Goal: Task Accomplishment & Management: Use online tool/utility

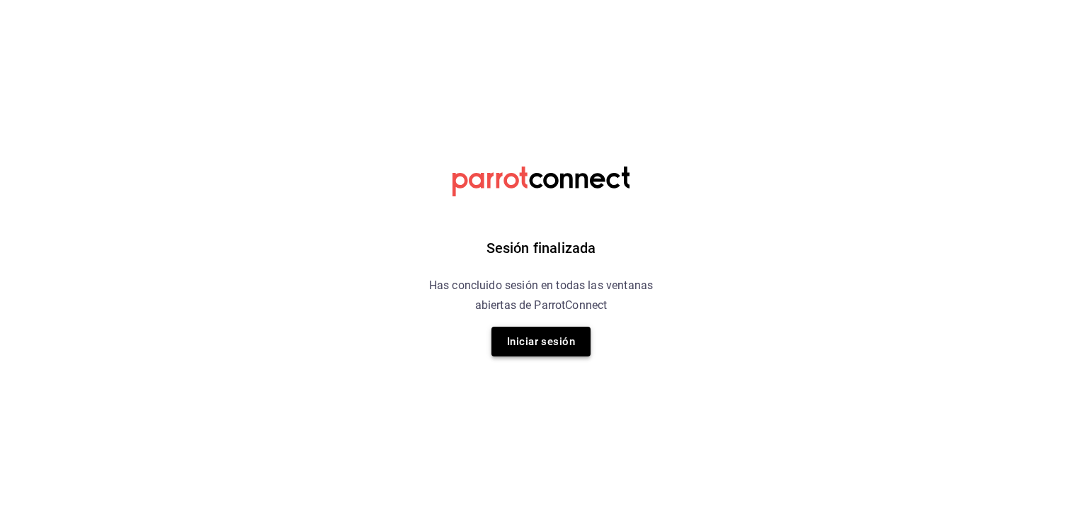
click at [562, 341] on button "Iniciar sesión" at bounding box center [541, 341] width 99 height 30
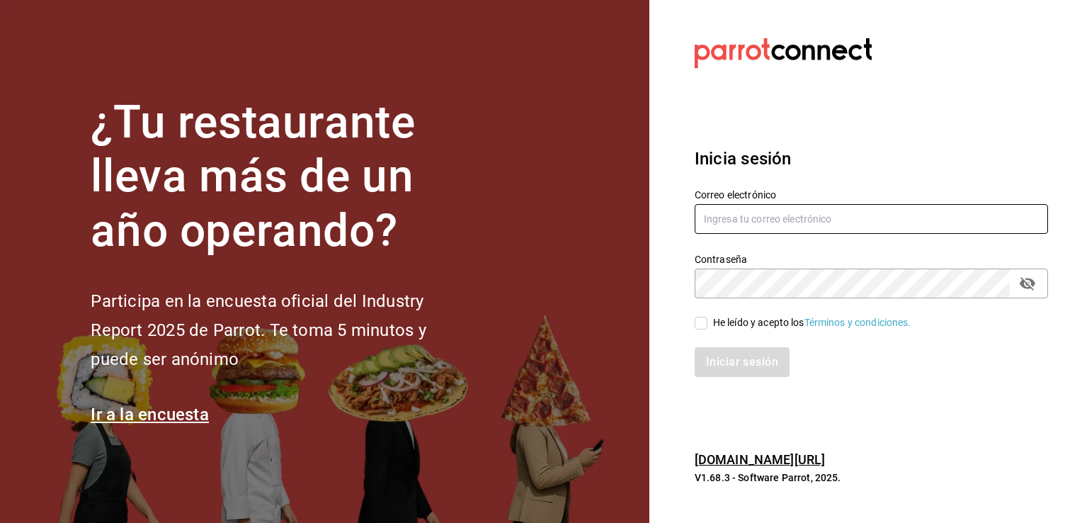
type input "mochomos.arcos@grupocosteno.com"
click at [699, 321] on input "He leído y acepto los Términos y condiciones." at bounding box center [701, 323] width 13 height 13
checkbox input "true"
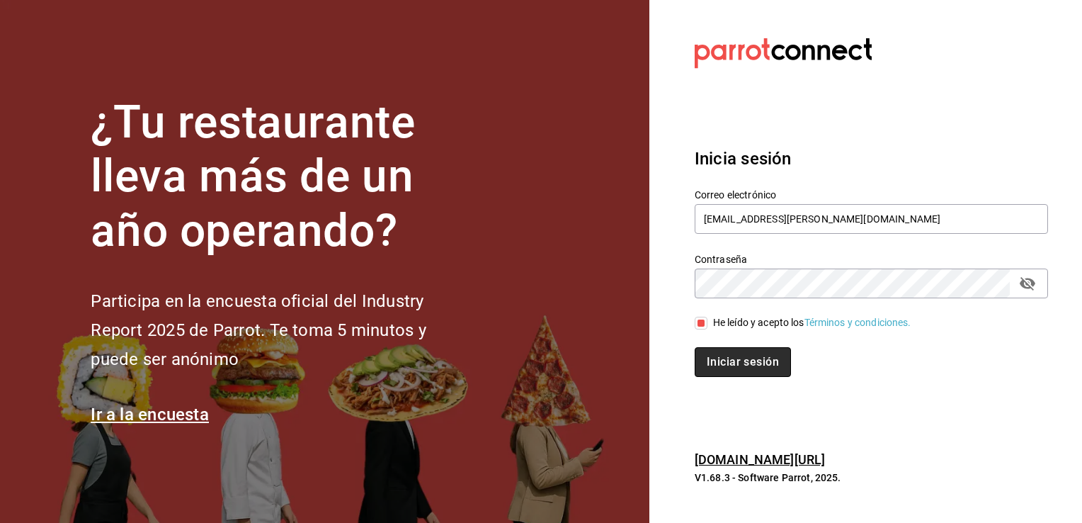
click at [744, 358] on button "Iniciar sesión" at bounding box center [743, 362] width 96 height 30
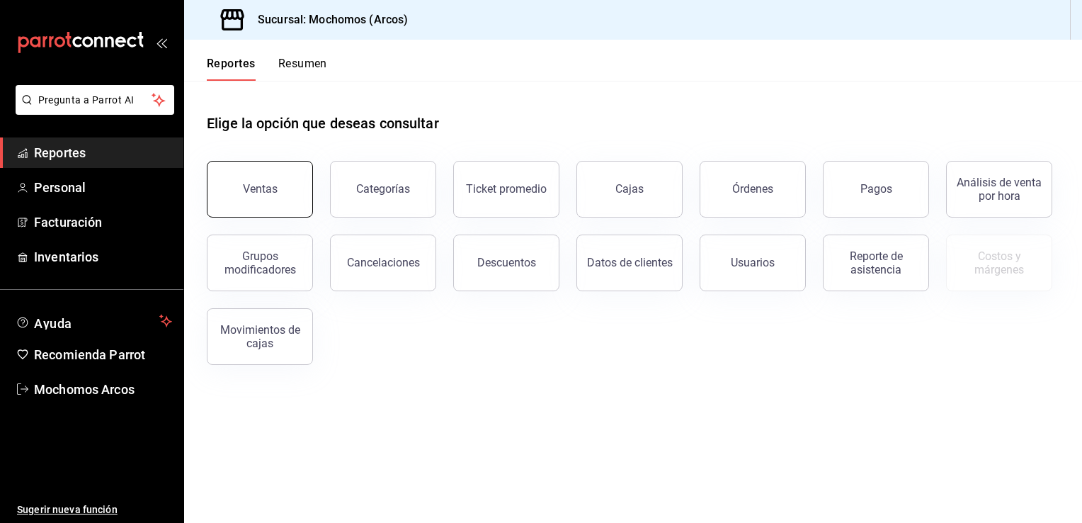
click at [252, 185] on div "Ventas" at bounding box center [260, 188] width 35 height 13
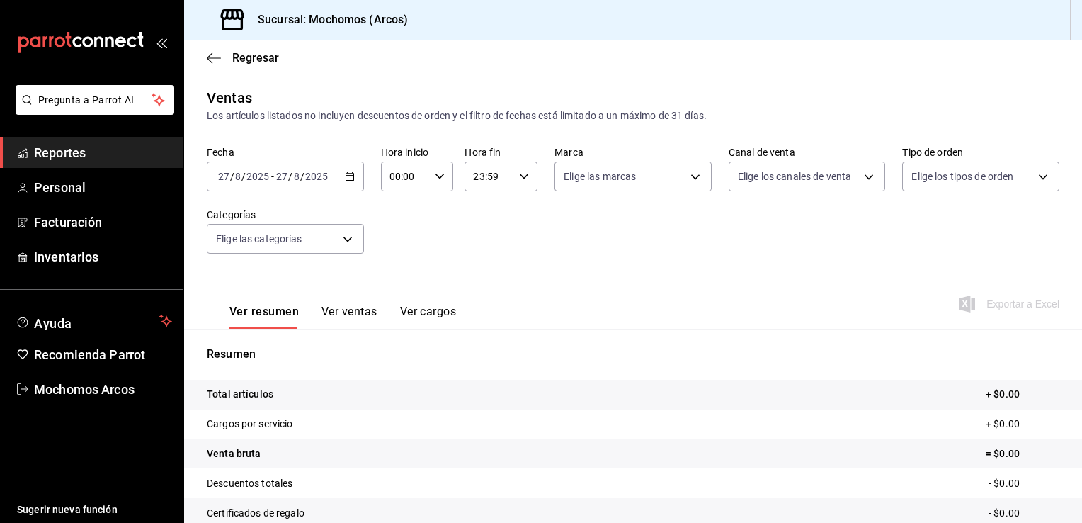
click at [346, 174] on icon "button" at bounding box center [350, 176] width 10 height 10
click at [340, 176] on div "[DATE] [DATE] - [DATE] [DATE]" at bounding box center [285, 176] width 157 height 30
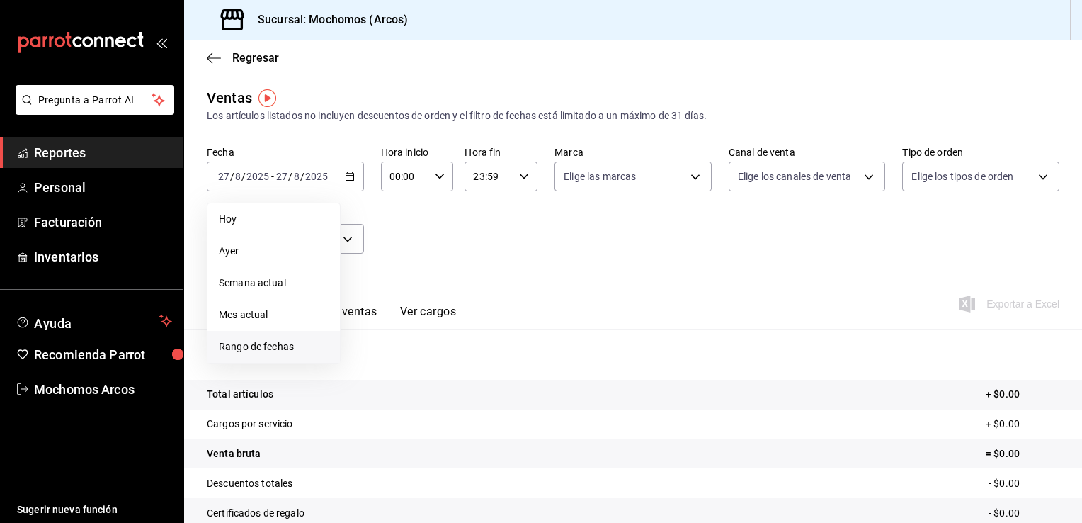
click at [246, 339] on span "Rango de fechas" at bounding box center [274, 346] width 110 height 15
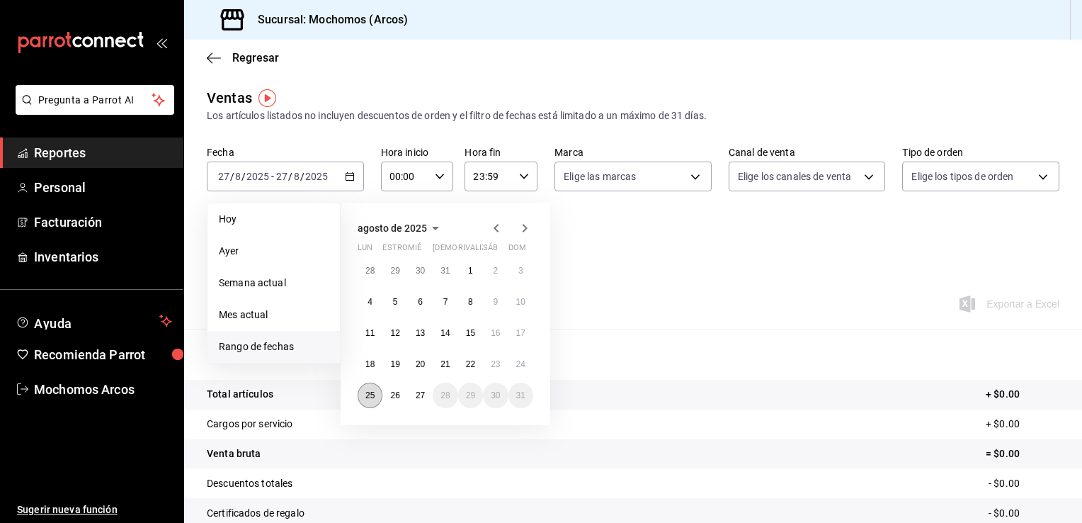
click at [368, 394] on abbr "25" at bounding box center [369, 395] width 9 height 10
click at [422, 397] on abbr "27" at bounding box center [420, 395] width 9 height 10
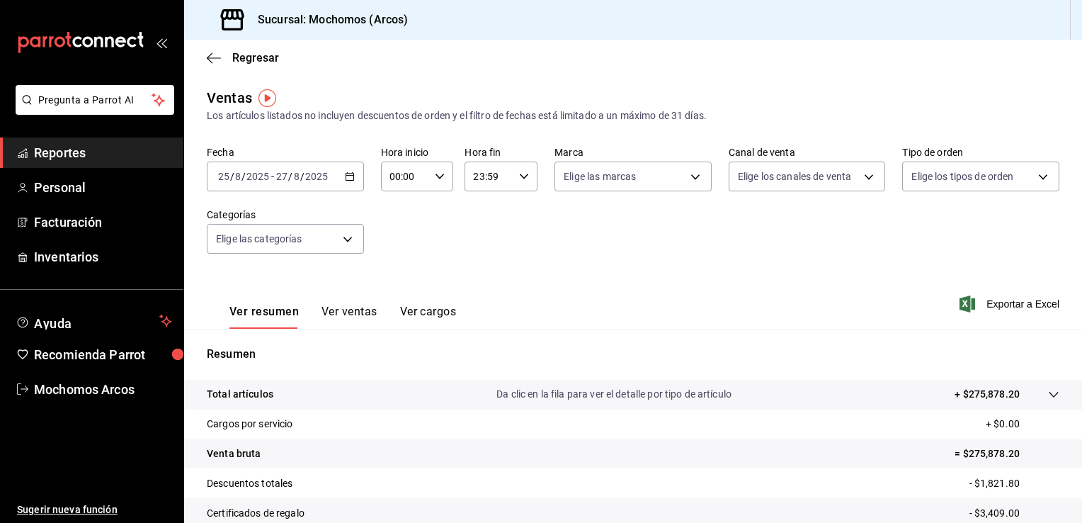
click at [346, 173] on icon "button" at bounding box center [350, 176] width 10 height 10
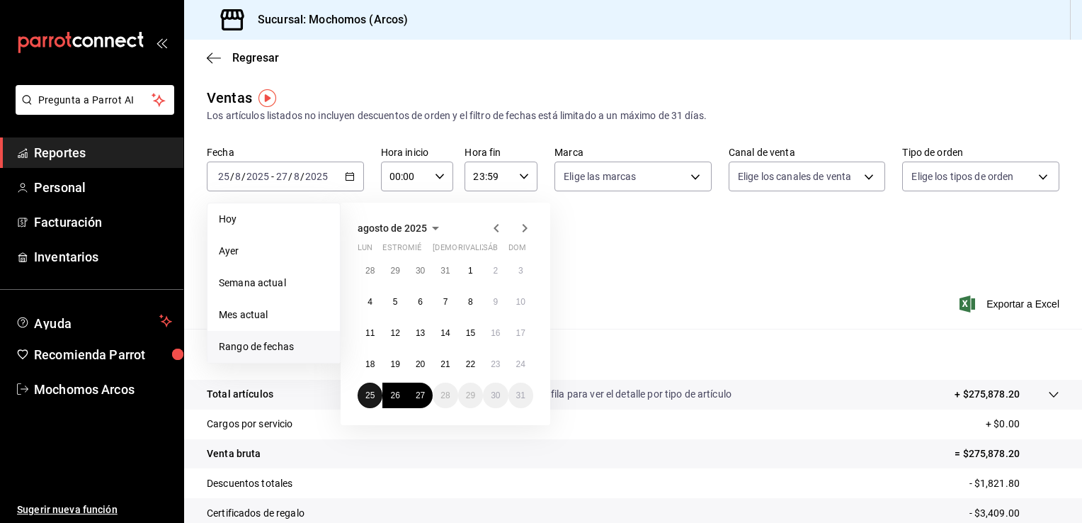
click at [368, 392] on abbr "25" at bounding box center [369, 395] width 9 height 10
click at [377, 395] on button "25" at bounding box center [370, 394] width 25 height 25
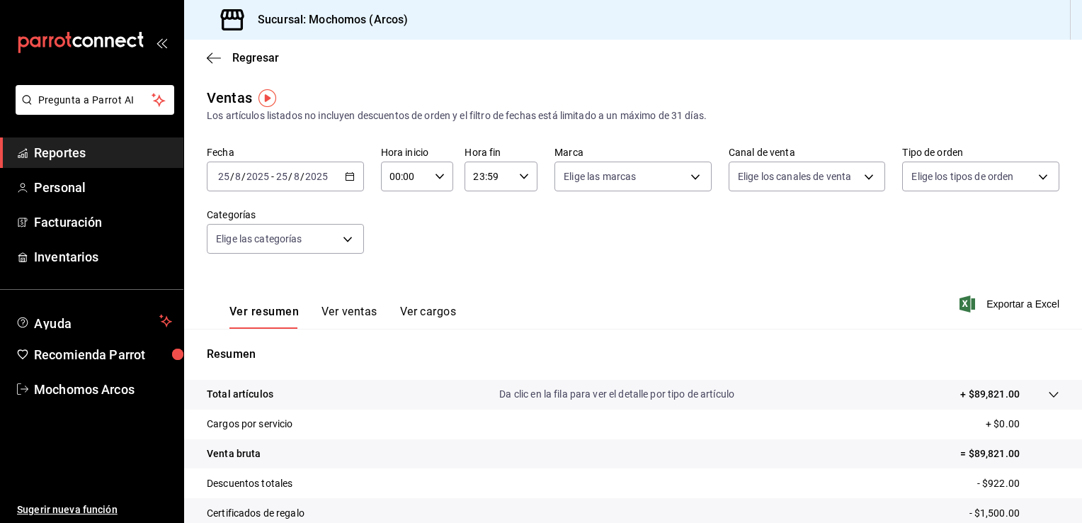
click at [346, 175] on \(Stroke\) "button" at bounding box center [350, 175] width 8 height 1
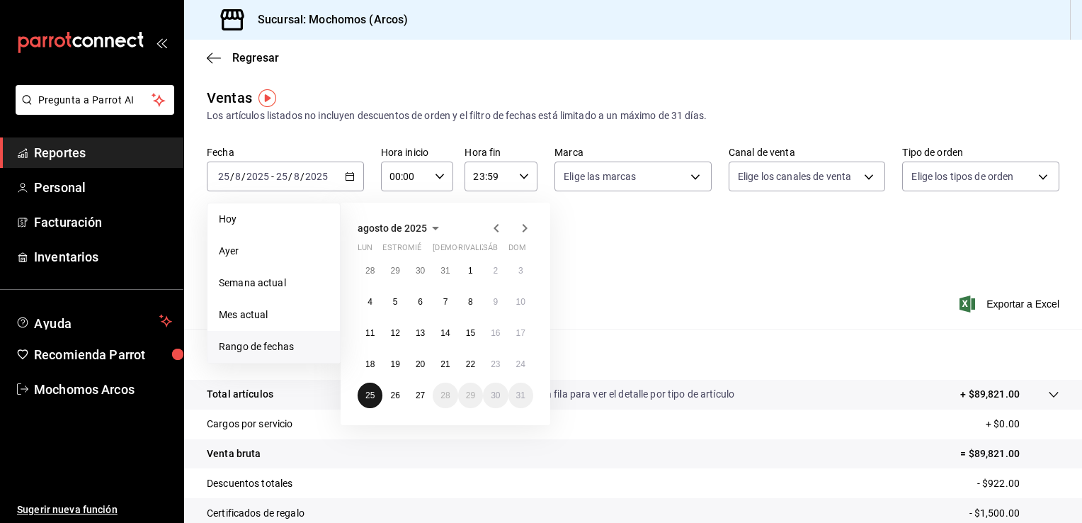
click at [375, 395] on button "25" at bounding box center [370, 394] width 25 height 25
drag, startPoint x: 445, startPoint y: 390, endPoint x: 422, endPoint y: 457, distance: 71.0
click at [422, 457] on tr "Venta bruta = $89,821.00" at bounding box center [633, 454] width 898 height 30
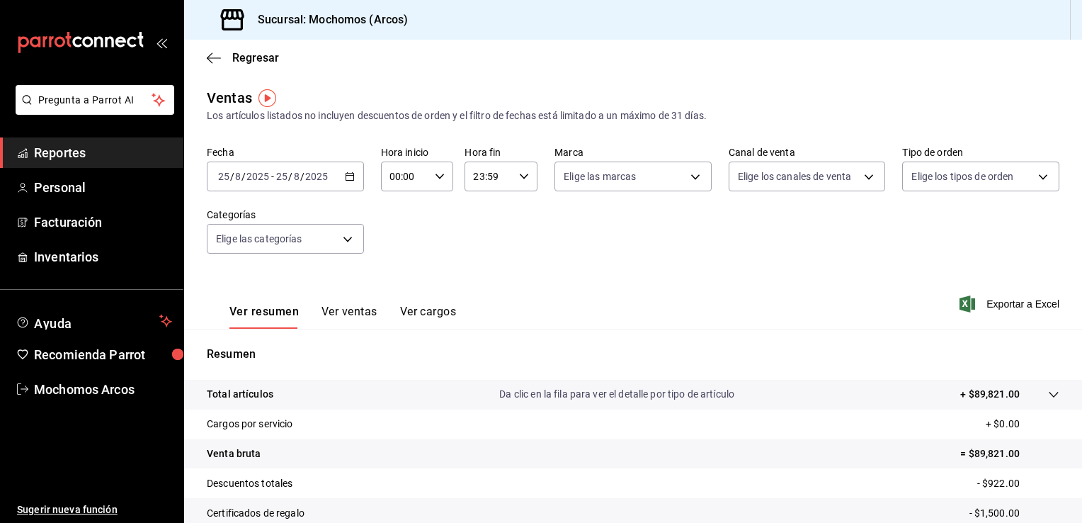
click at [346, 178] on icon "button" at bounding box center [350, 176] width 10 height 10
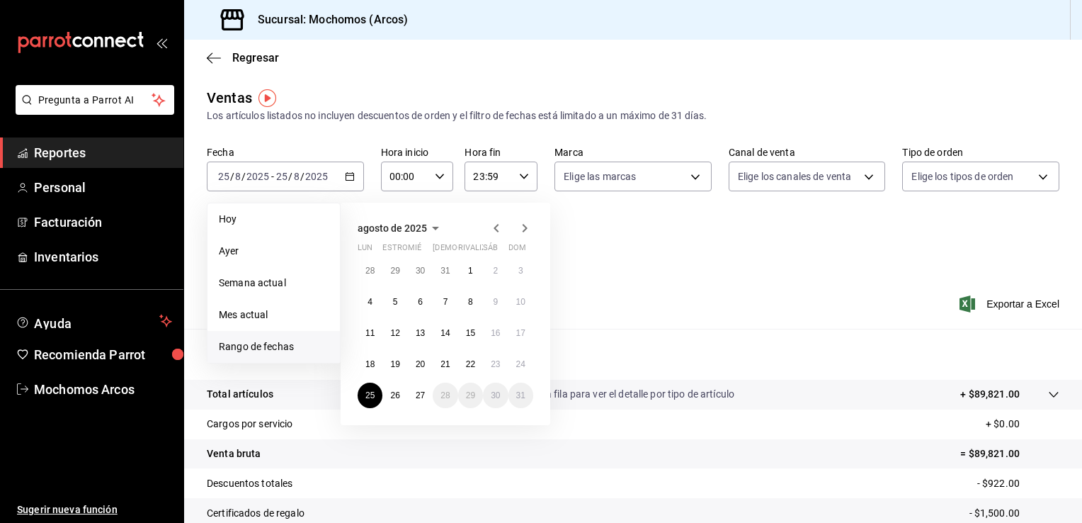
click at [430, 404] on div "28 29 30 31 1 2 3 4 5 6 7 8 9 10 11 12 13 14 15 16 17 18 19 20 21 22 23 24 25 2…" at bounding box center [446, 333] width 176 height 150
drag, startPoint x: 429, startPoint y: 402, endPoint x: 419, endPoint y: 398, distance: 10.8
click at [419, 398] on abbr "27" at bounding box center [420, 395] width 9 height 10
click at [470, 460] on tr "Venta bruta = $89,821.00" at bounding box center [633, 454] width 898 height 30
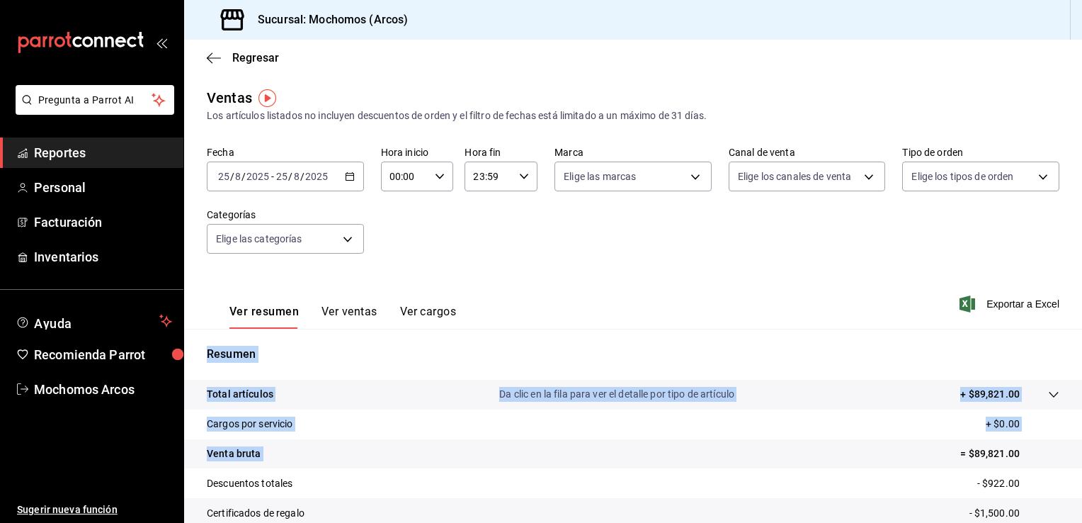
drag, startPoint x: 470, startPoint y: 460, endPoint x: 314, endPoint y: 182, distance: 319.0
click at [314, 182] on div "Ventas Los artículos listados no incluyen descuentos de orden y el filtro de fe…" at bounding box center [633, 371] width 898 height 569
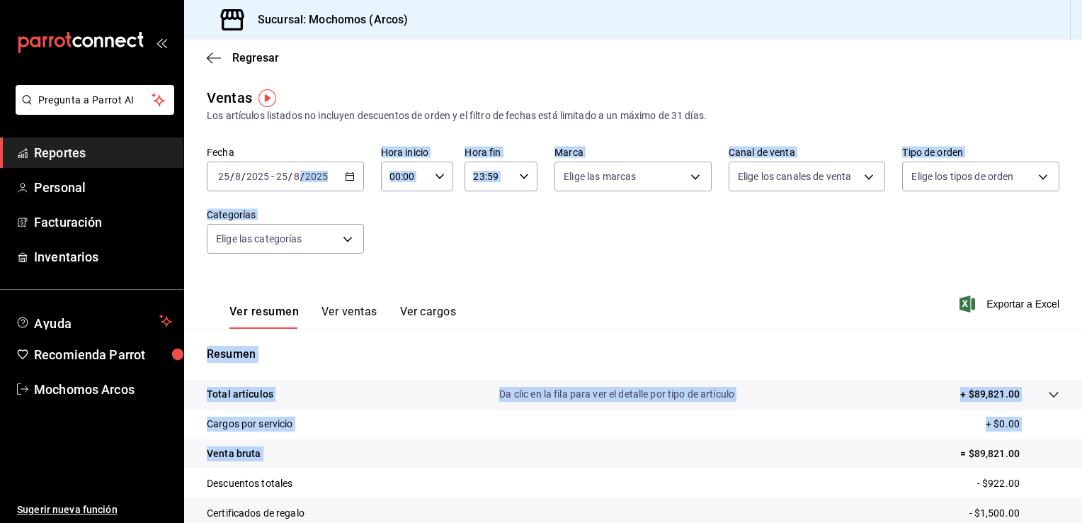
click at [465, 280] on div "Ver resumen Ver ventas Ver cargos Exportar a Excel" at bounding box center [633, 300] width 898 height 58
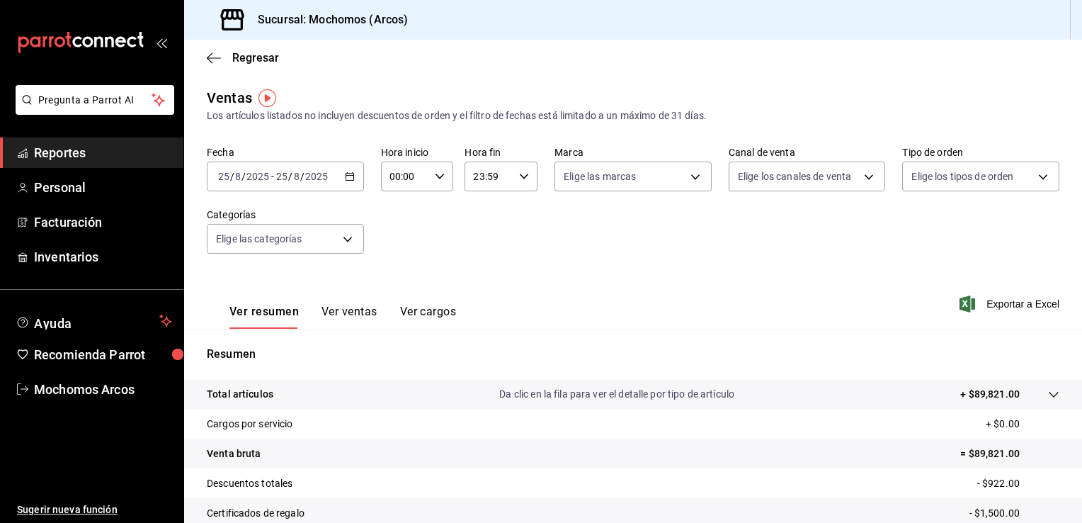
click at [348, 167] on div "[DATE] [DATE] - [DATE] [DATE]" at bounding box center [285, 176] width 157 height 30
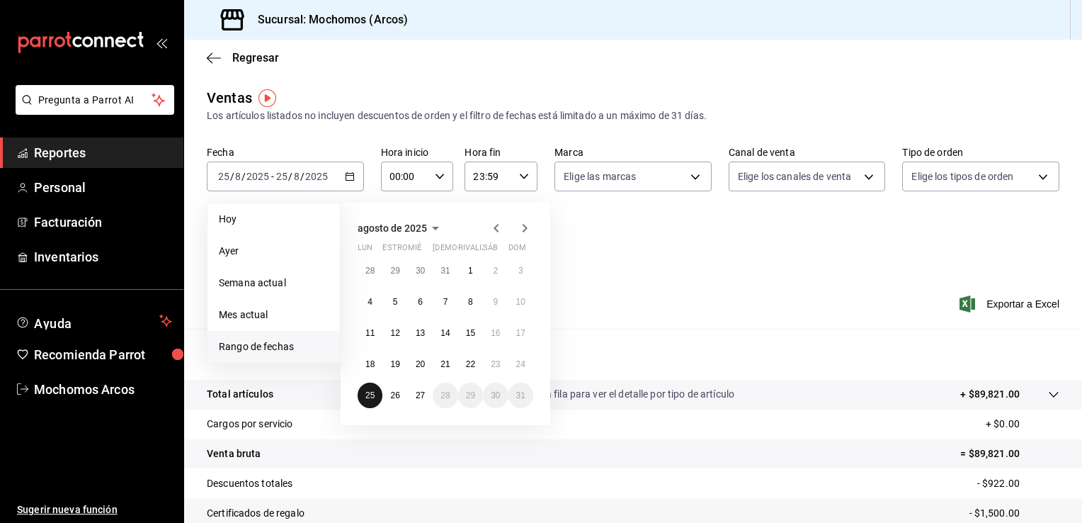
click at [370, 397] on abbr "25" at bounding box center [369, 395] width 9 height 10
click at [424, 394] on abbr "27" at bounding box center [420, 395] width 9 height 10
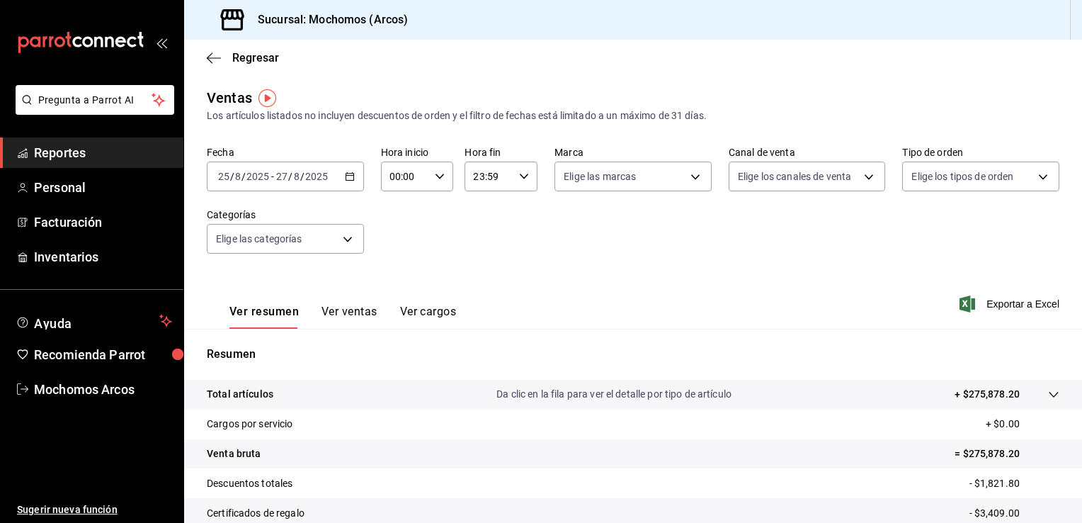
click at [345, 180] on icon "button" at bounding box center [350, 176] width 10 height 10
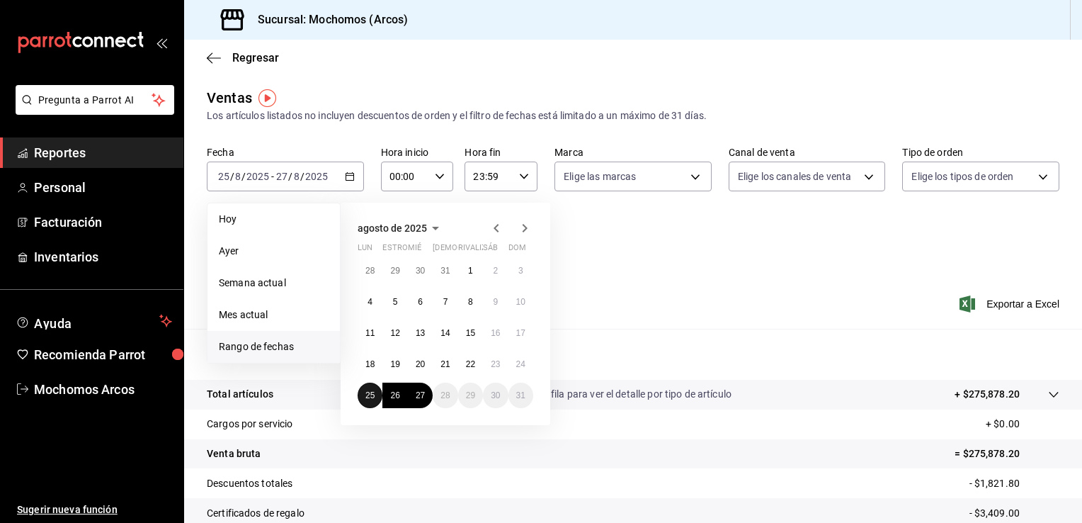
click at [370, 397] on abbr "25" at bounding box center [369, 395] width 9 height 10
click at [420, 396] on abbr "27" at bounding box center [420, 395] width 9 height 10
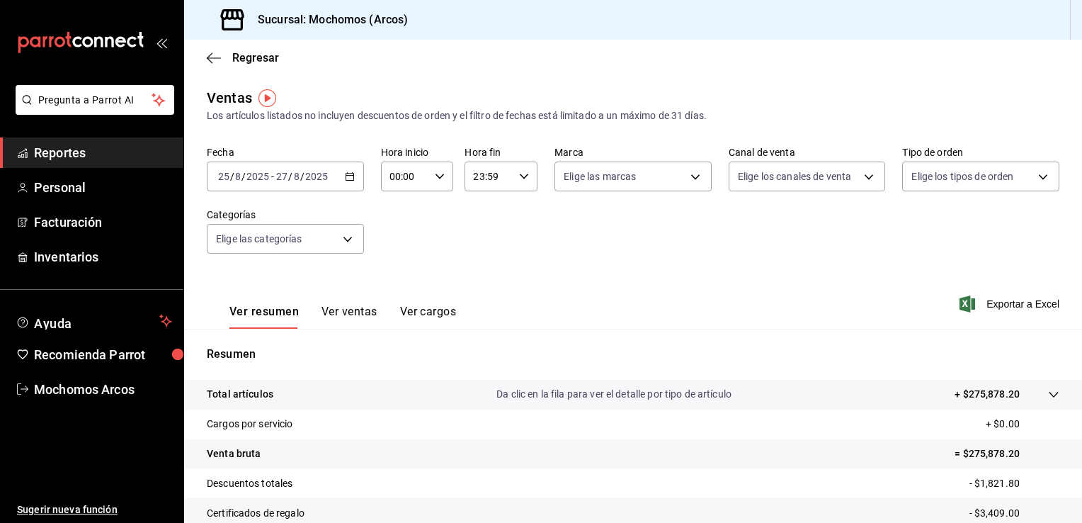
click at [433, 188] on div "00:00 Hora inicio" at bounding box center [417, 176] width 73 height 30
click at [397, 276] on span "02" at bounding box center [396, 280] width 13 height 11
type input "02:00"
click at [395, 244] on span "05" at bounding box center [396, 240] width 13 height 11
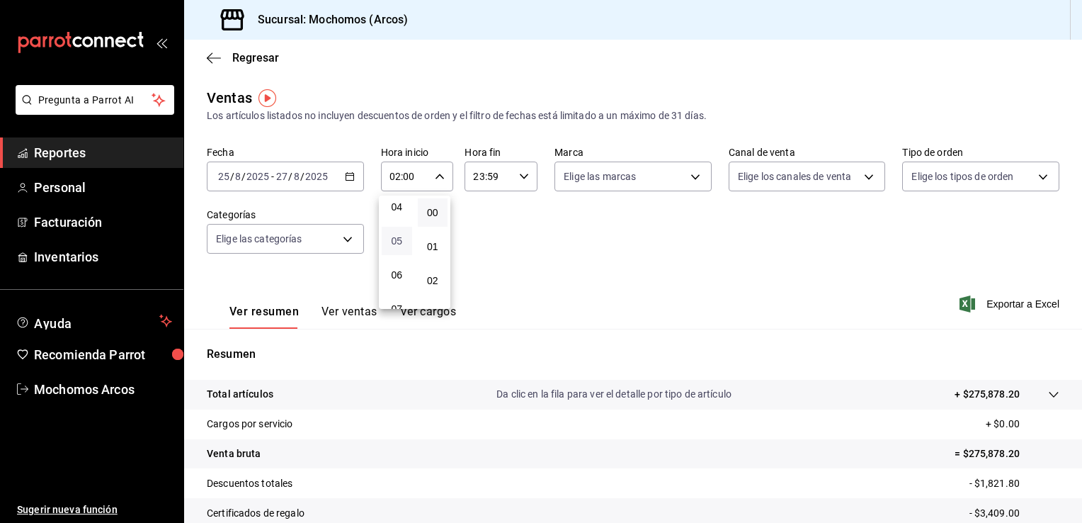
type input "05:00"
click at [520, 172] on div at bounding box center [541, 261] width 1082 height 523
click at [508, 183] on input "23:59" at bounding box center [489, 176] width 49 height 28
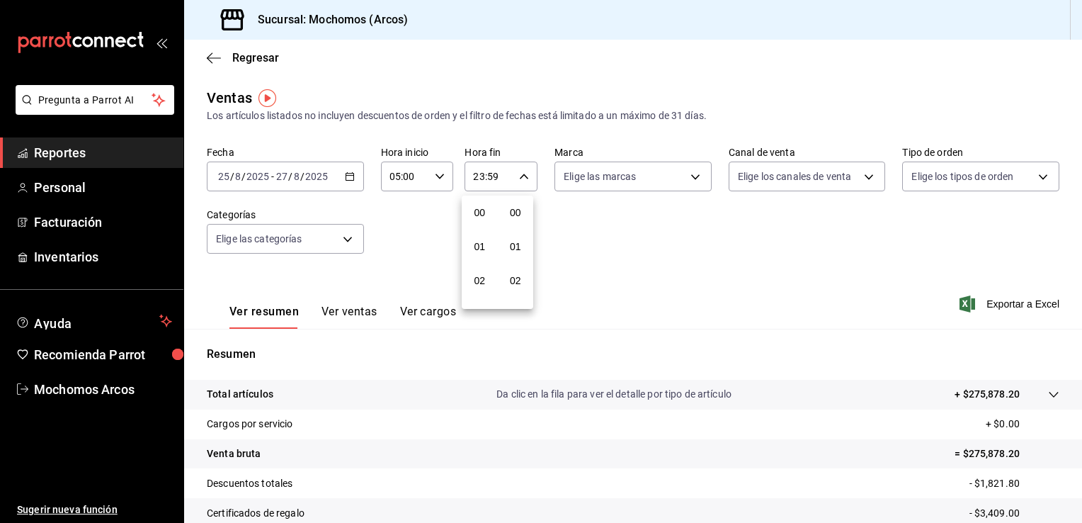
scroll to position [1960, 0]
click at [478, 222] on span "21" at bounding box center [479, 223] width 13 height 11
type input "21:59"
click at [483, 262] on span "05" at bounding box center [479, 261] width 13 height 11
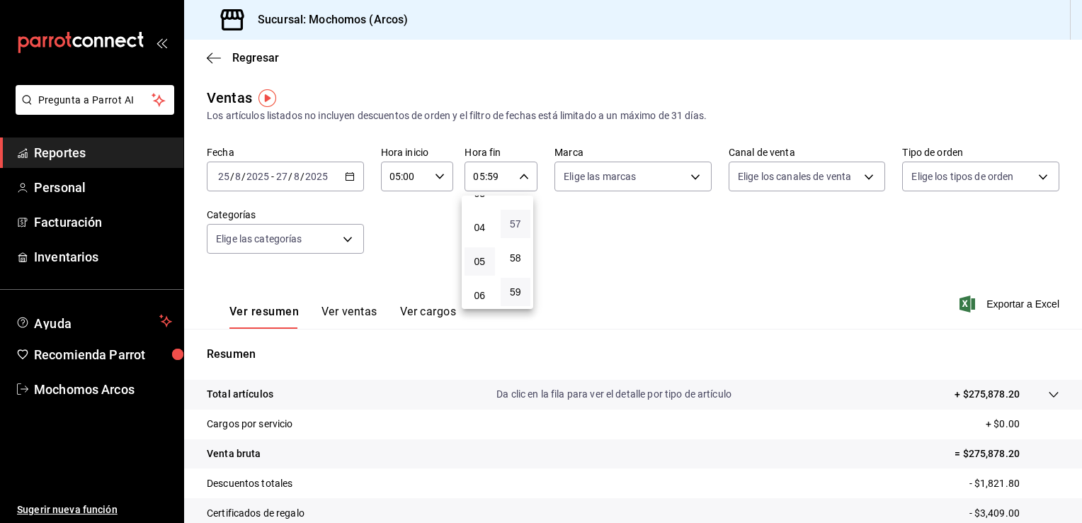
click at [516, 220] on span "57" at bounding box center [515, 223] width 13 height 11
type input "05:57"
click at [513, 208] on span "00" at bounding box center [515, 212] width 13 height 11
type input "05:00"
click at [779, 284] on div at bounding box center [541, 261] width 1082 height 523
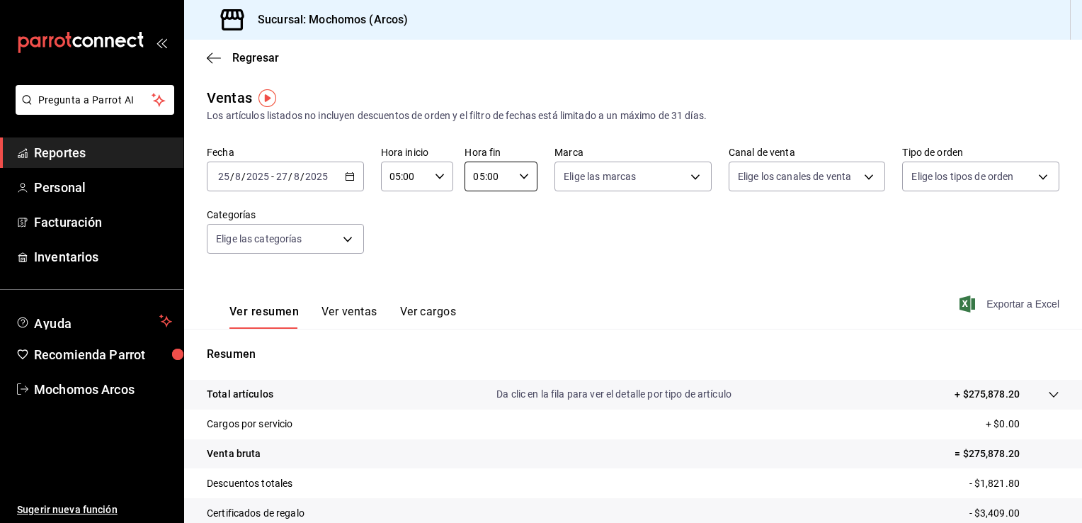
click at [996, 305] on font "Exportar a Excel" at bounding box center [1023, 303] width 73 height 11
